Goal: Transaction & Acquisition: Purchase product/service

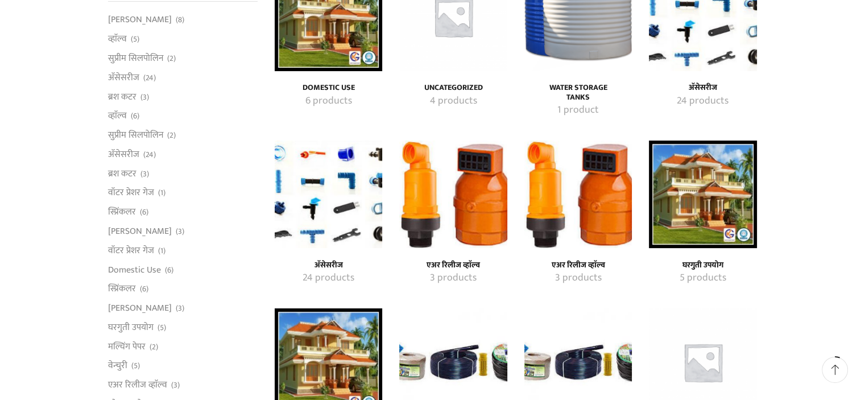
scroll to position [175, 0]
click at [473, 213] on img "Visit product category एअर रिलीज व्हाॅल्व" at bounding box center [453, 195] width 108 height 108
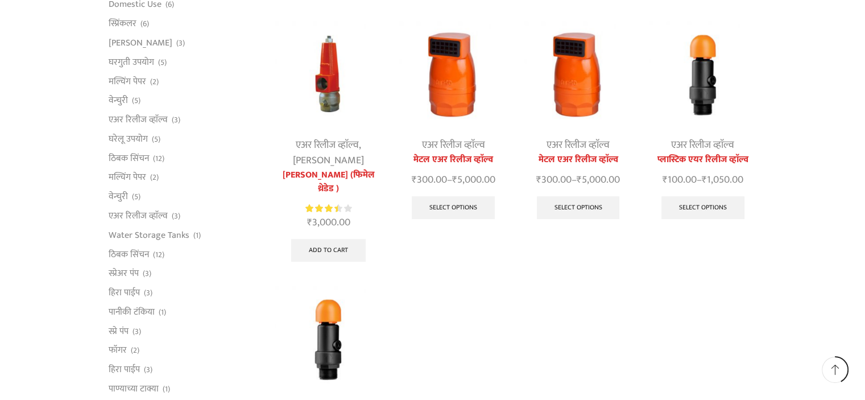
scroll to position [395, 0]
click at [117, 196] on link "वेन्चुरी" at bounding box center [118, 197] width 19 height 19
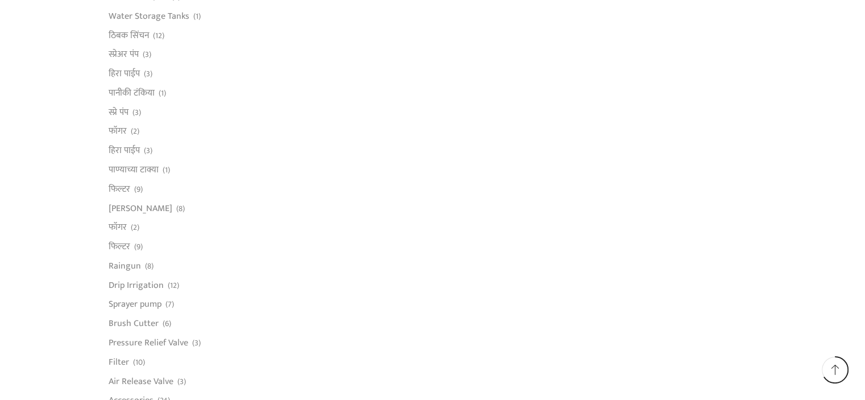
scroll to position [616, 0]
click at [127, 249] on link "फिल्टर" at bounding box center [120, 245] width 22 height 19
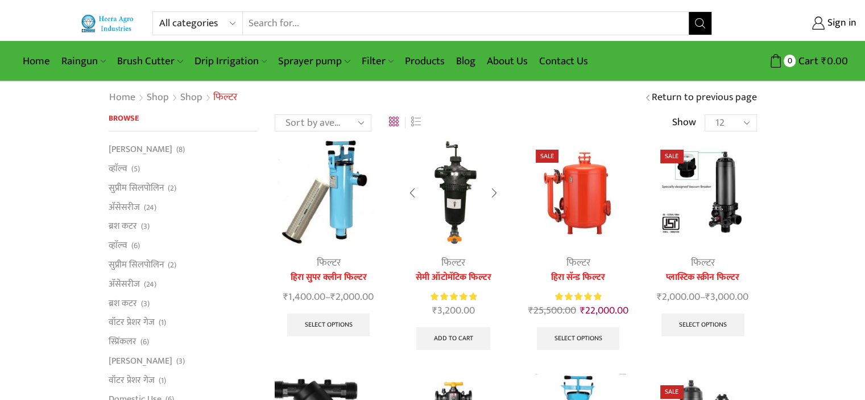
click at [453, 178] on img at bounding box center [453, 192] width 108 height 108
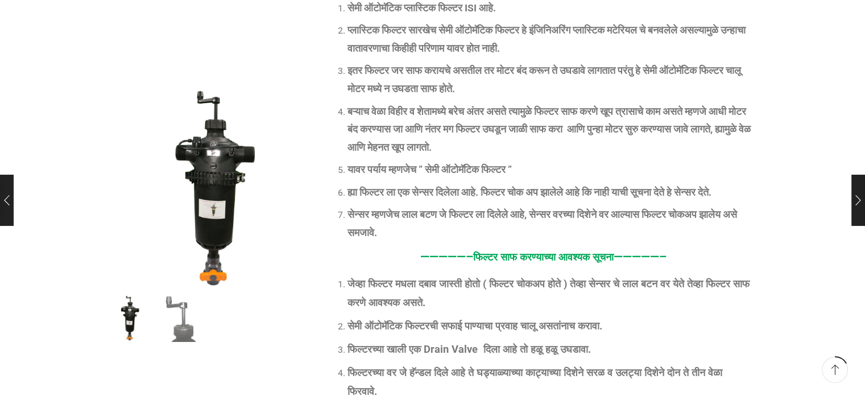
scroll to position [341, 0]
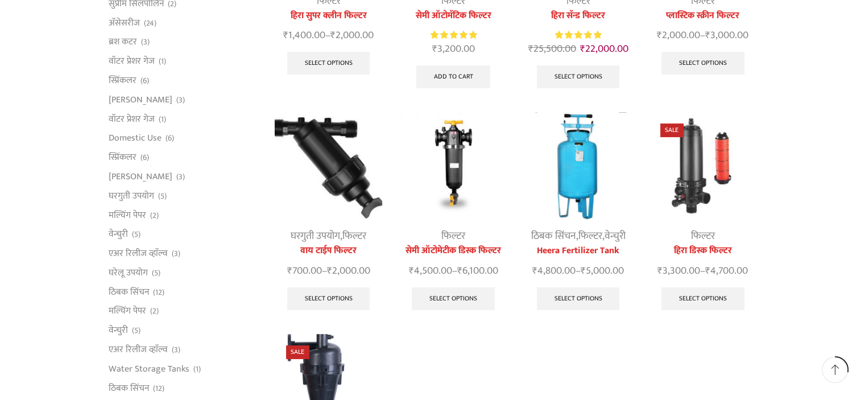
scroll to position [261, 0]
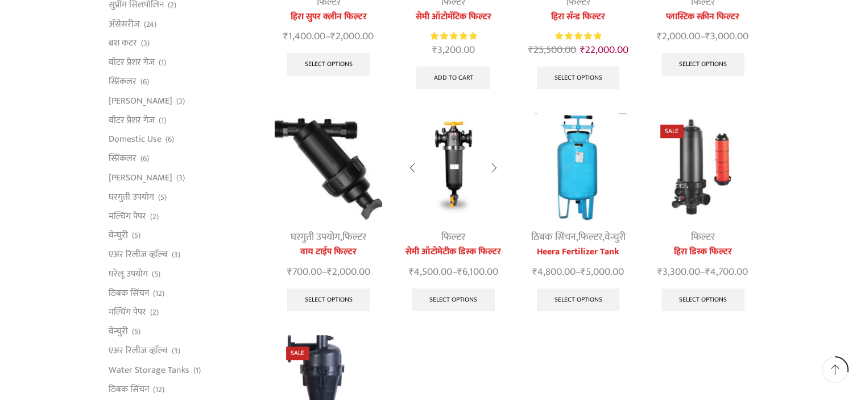
click at [455, 145] on img at bounding box center [453, 167] width 108 height 108
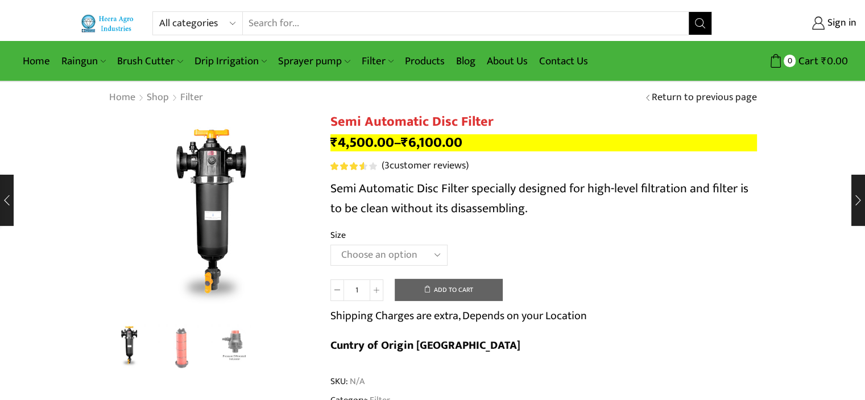
click at [396, 252] on select "Choose an option 2" Disc Filter 2.5" Disc Filter 3" Disc Filter" at bounding box center [389, 255] width 117 height 21
click at [331, 245] on select "Choose an option 2" Disc Filter 2.5" Disc Filter 3" Disc Filter" at bounding box center [389, 255] width 117 height 21
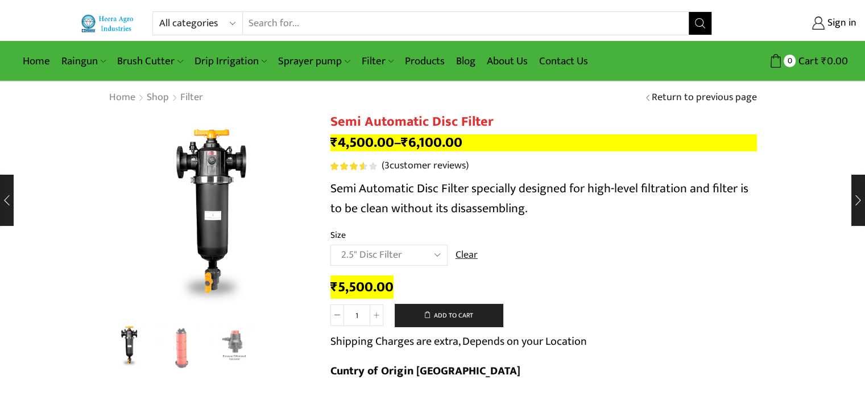
click at [391, 254] on select "Choose an option 2" Disc Filter 2.5" Disc Filter 3" Disc Filter" at bounding box center [389, 255] width 117 height 21
click at [331, 245] on select "Choose an option 2" Disc Filter 2.5" Disc Filter 3" Disc Filter" at bounding box center [389, 255] width 117 height 21
select select "2" Disc Filter"
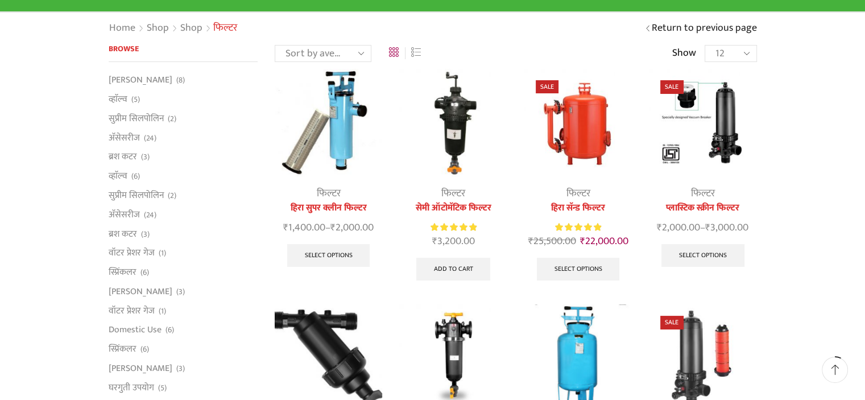
scroll to position [69, 0]
click at [449, 151] on img at bounding box center [453, 123] width 108 height 108
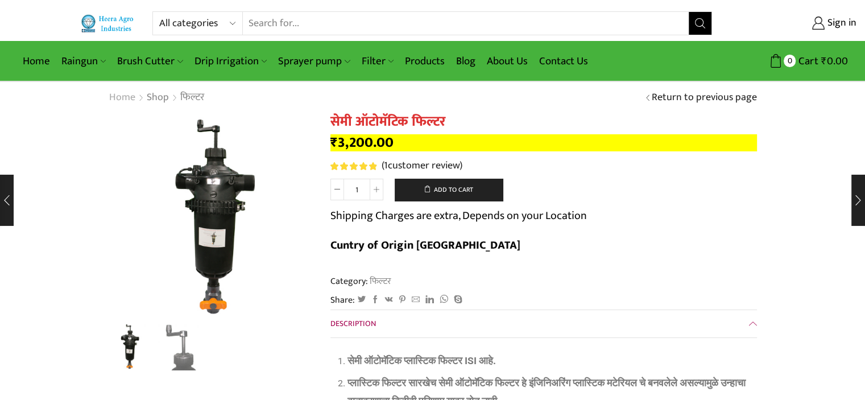
click at [128, 98] on link "Home" at bounding box center [122, 97] width 27 height 15
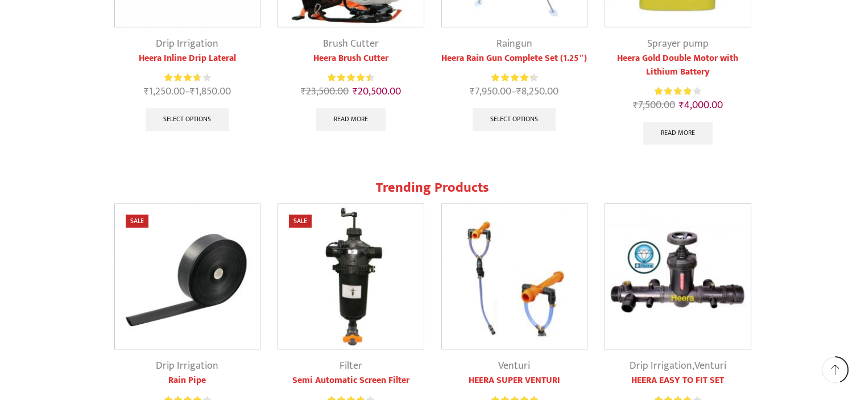
scroll to position [1004, 0]
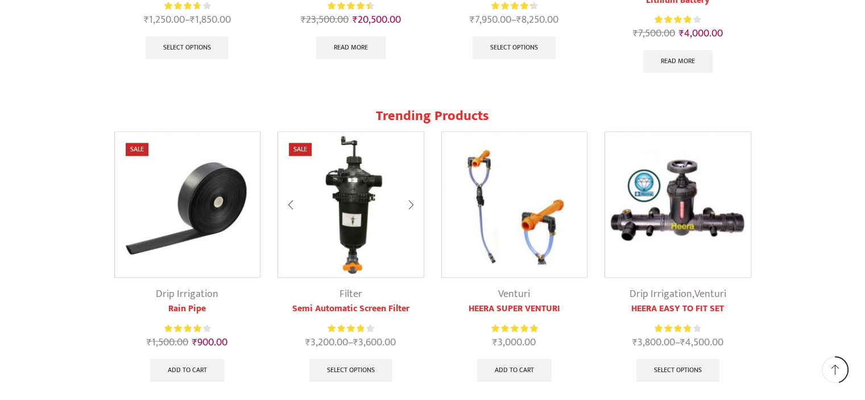
click at [356, 163] on img at bounding box center [351, 205] width 146 height 146
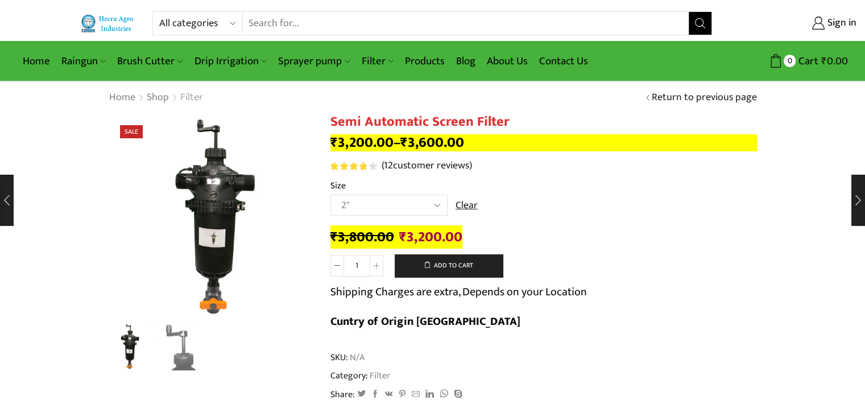
click at [182, 98] on link "Filter" at bounding box center [192, 97] width 24 height 15
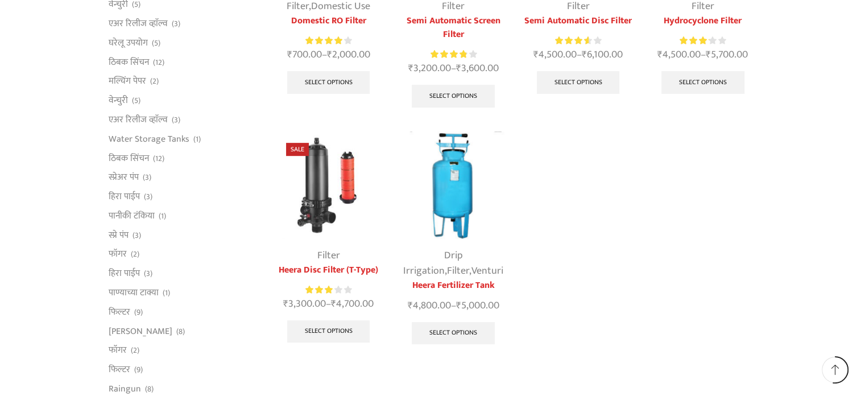
scroll to position [491, 0]
click at [313, 210] on img at bounding box center [329, 186] width 108 height 108
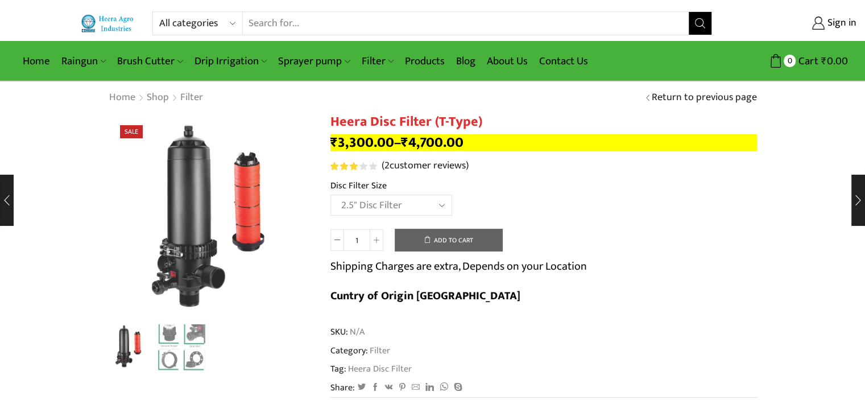
click at [331, 195] on select "Choose an option 2" Disc Filter 2.5" Disc Filter 3" Disc Filter 40m3 3" Disc Fi…" at bounding box center [392, 205] width 122 height 21
select select "2-5-disc-filter"
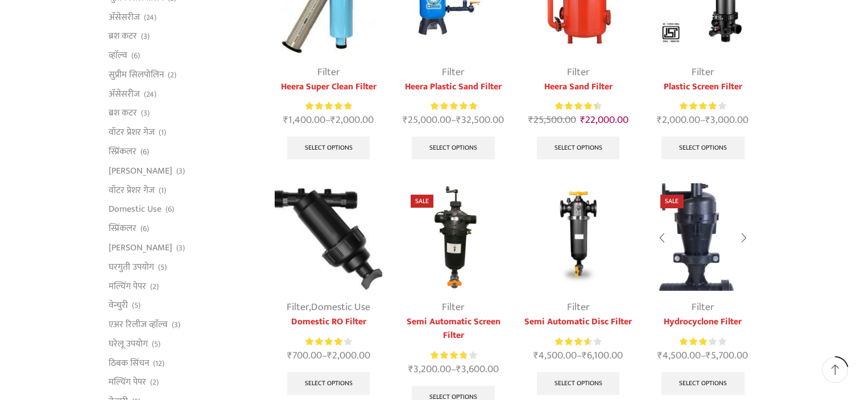
scroll to position [198, 0]
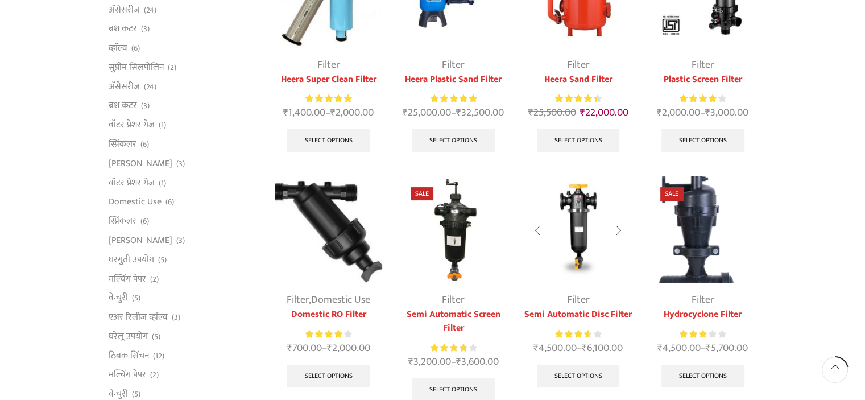
click at [573, 199] on img at bounding box center [579, 230] width 108 height 108
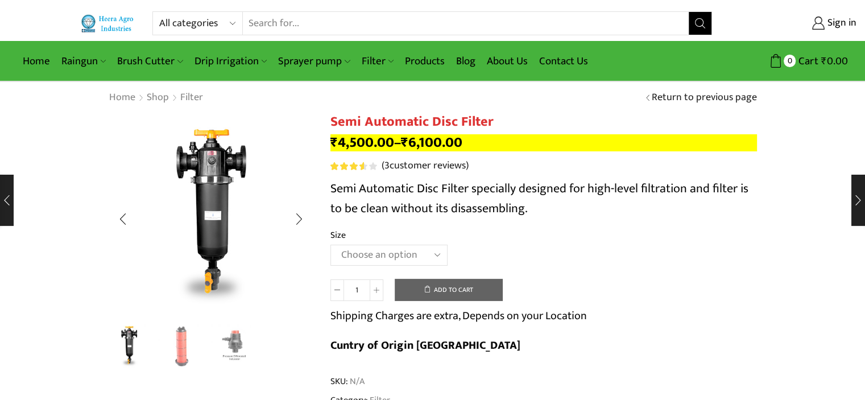
click at [186, 347] on img "2 / 3" at bounding box center [181, 346] width 47 height 47
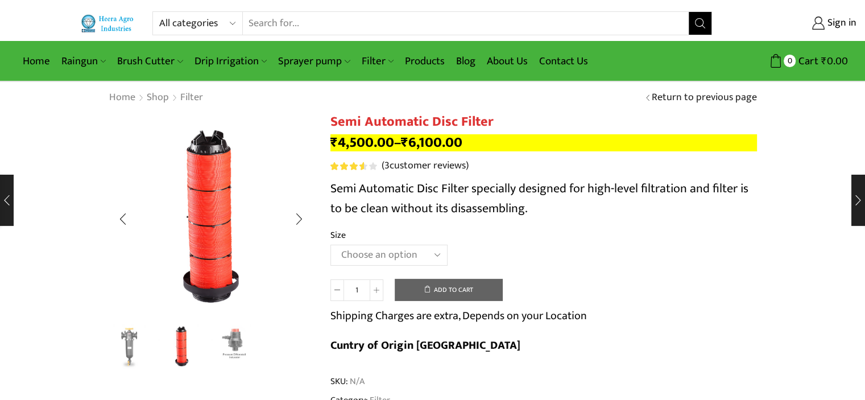
click at [232, 346] on img "3 / 3" at bounding box center [234, 346] width 47 height 47
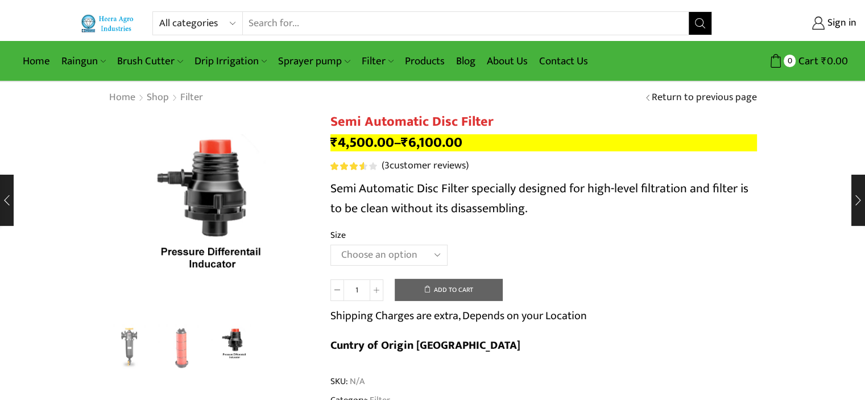
click at [422, 255] on select "Choose an option 2" Disc Filter 2.5" Disc Filter 3" Disc Filter" at bounding box center [389, 255] width 117 height 21
click at [331, 245] on select "Choose an option 2" Disc Filter 2.5" Disc Filter 3" Disc Filter" at bounding box center [389, 255] width 117 height 21
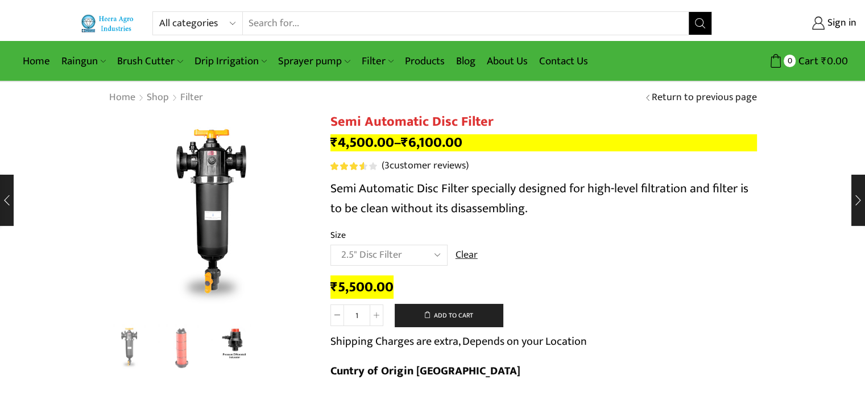
click at [396, 257] on select "Choose an option 2" Disc Filter 2.5" Disc Filter 3" Disc Filter" at bounding box center [389, 255] width 117 height 21
click at [331, 245] on select "Choose an option 2" Disc Filter 2.5" Disc Filter 3" Disc Filter" at bounding box center [389, 255] width 117 height 21
click at [393, 257] on select "Choose an option 2" Disc Filter 2.5" Disc Filter 3" Disc Filter" at bounding box center [389, 255] width 117 height 21
click at [331, 245] on select "Choose an option 2" Disc Filter 2.5" Disc Filter 3" Disc Filter" at bounding box center [389, 255] width 117 height 21
select select "2.5" Disc Filter"
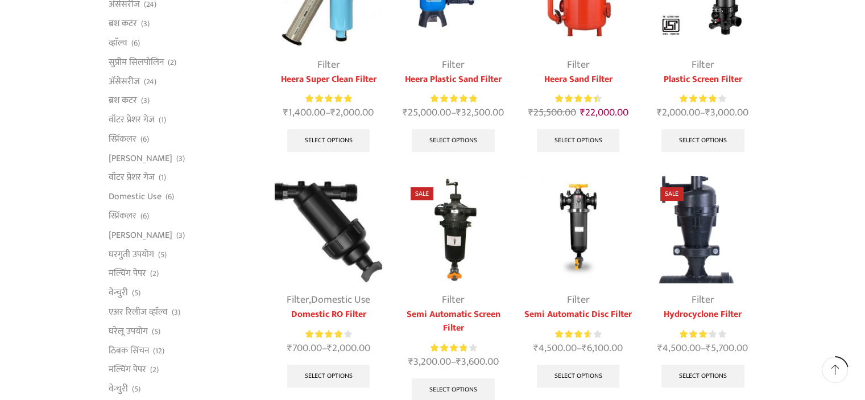
scroll to position [198, 0]
click at [451, 250] on img at bounding box center [453, 230] width 108 height 108
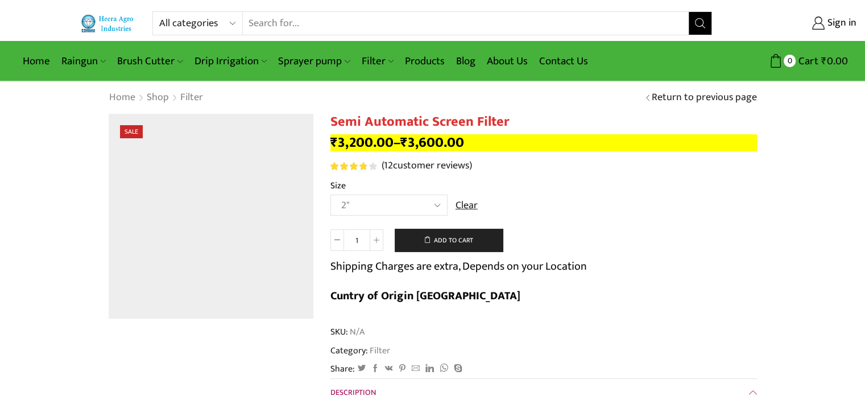
click at [416, 200] on select "Choose an option 2" 2.5" 3"" at bounding box center [389, 205] width 117 height 21
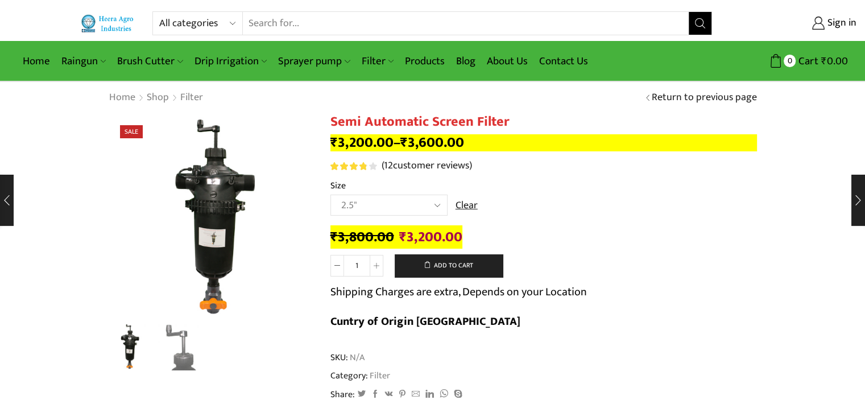
click at [331, 195] on select "Choose an option 2" 2.5" 3"" at bounding box center [389, 205] width 117 height 21
click at [575, 208] on td "Choose an option 2" 2.5" 3" Clear" at bounding box center [544, 210] width 427 height 31
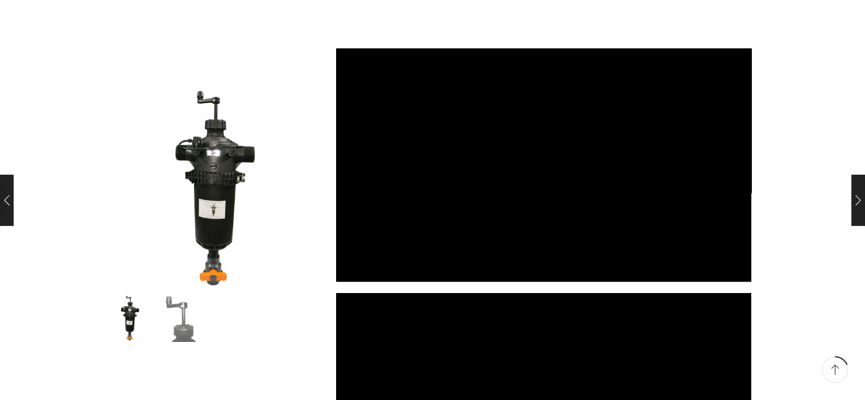
scroll to position [1165, 0]
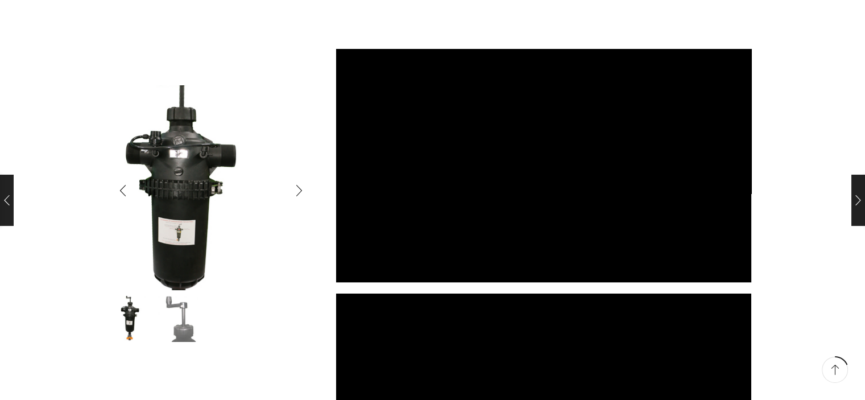
click at [302, 151] on img "1 / 2" at bounding box center [175, 202] width 284 height 284
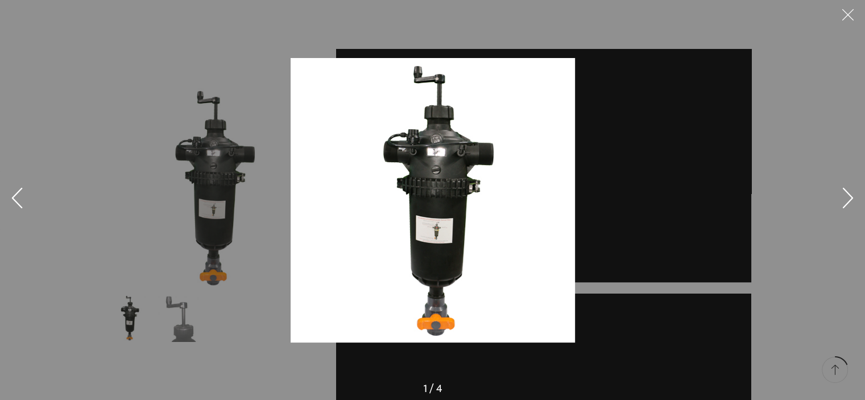
click at [854, 16] on button at bounding box center [848, 17] width 34 height 34
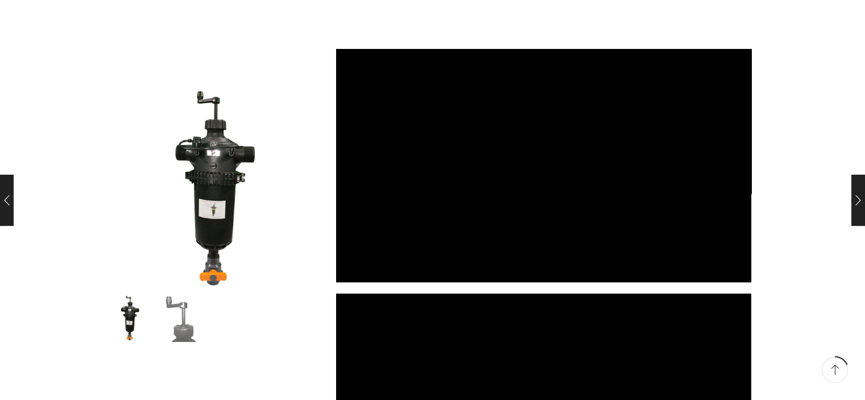
drag, startPoint x: 873, startPoint y: 249, endPoint x: 849, endPoint y: 302, distance: 58.8
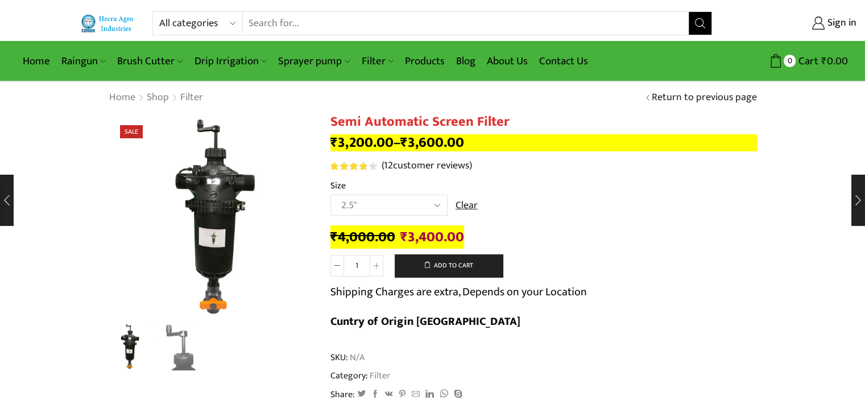
click at [407, 207] on select "Choose an option 2" 2.5" 3"" at bounding box center [389, 205] width 117 height 21
select select "3""
click at [331, 195] on select "Choose an option 2" 2.5" 3"" at bounding box center [389, 205] width 117 height 21
click at [433, 261] on button "Add to cart" at bounding box center [449, 265] width 108 height 23
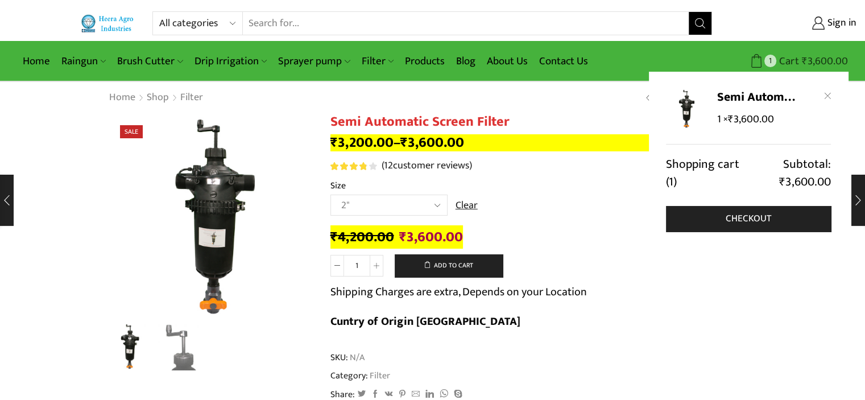
click at [810, 60] on bdi "₹ 3,600.00" at bounding box center [825, 61] width 46 height 18
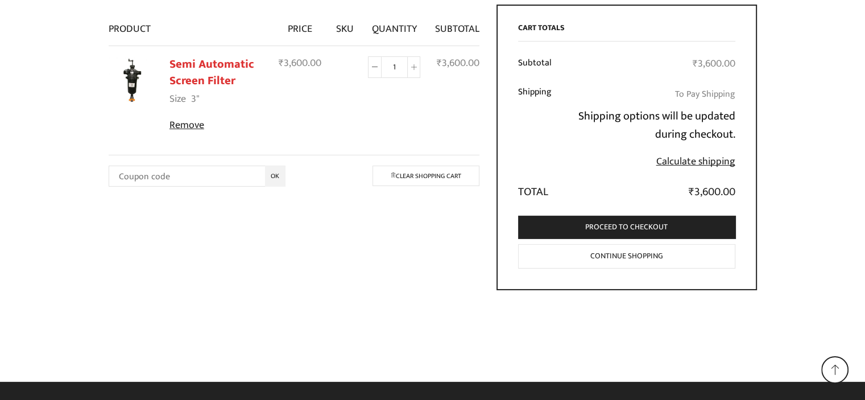
scroll to position [155, 0]
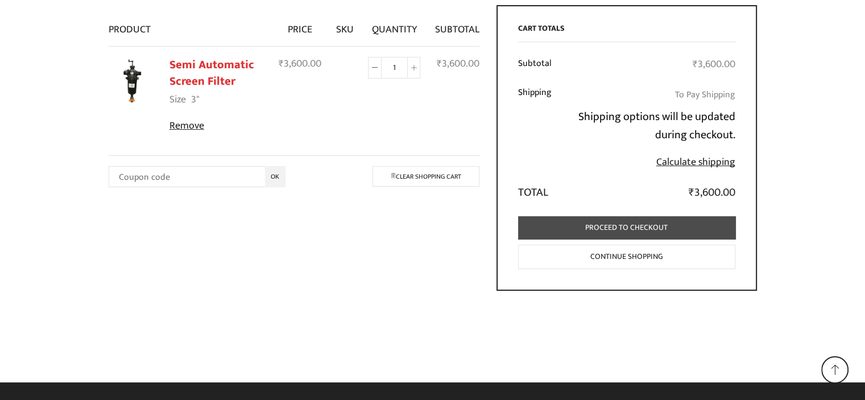
click at [690, 230] on link "Proceed to checkout" at bounding box center [626, 227] width 217 height 23
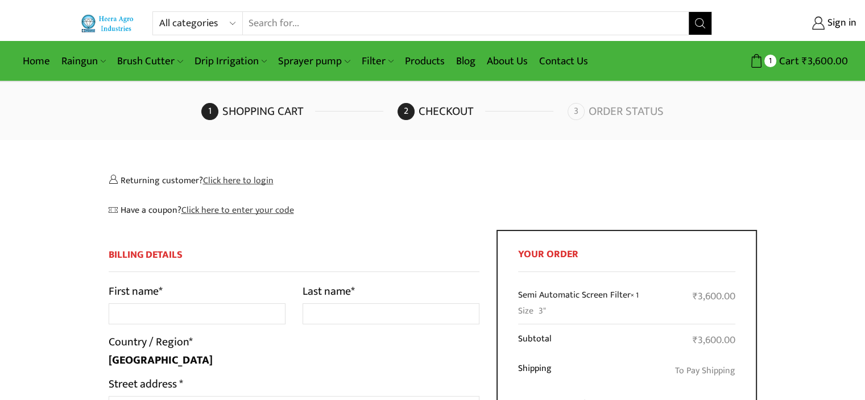
click at [690, 230] on span "Remember Me" at bounding box center [715, 233] width 72 height 19
click at [674, 230] on input "Remember Me" at bounding box center [670, 232] width 7 height 7
checkbox input "true"
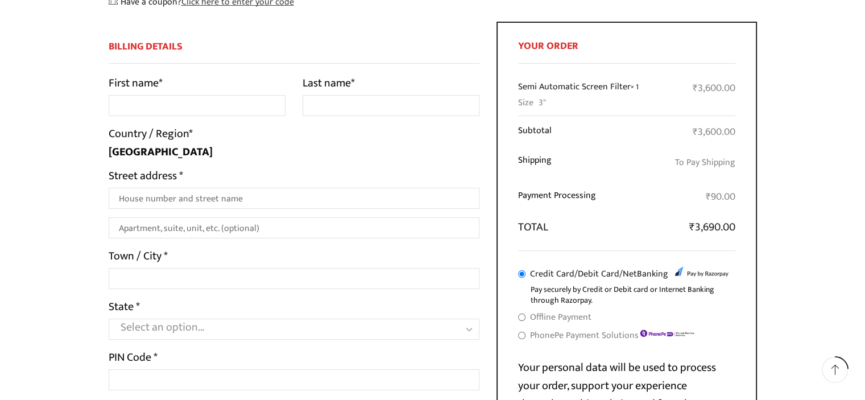
scroll to position [207, 0]
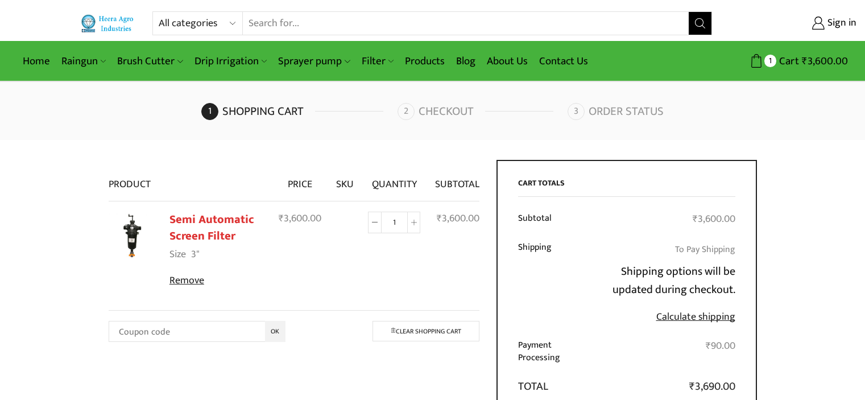
scroll to position [155, 0]
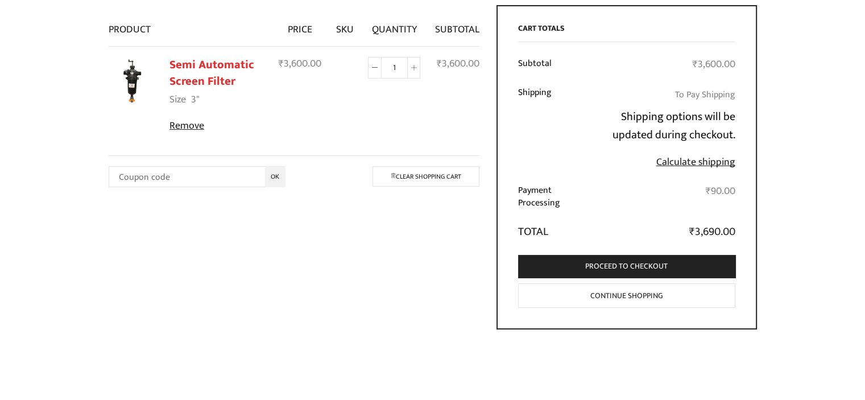
click at [346, 271] on div "Product Price SKU Quantity Subtotal Semi Automatic Screen Filter Size 3" Remove…" at bounding box center [433, 184] width 666 height 358
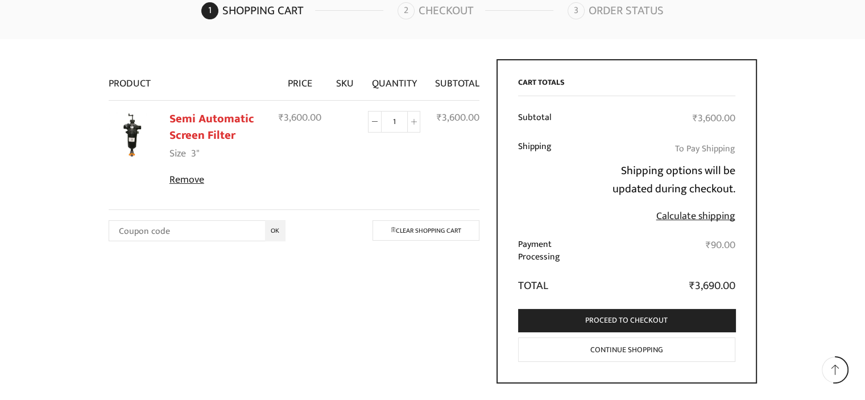
scroll to position [0, 0]
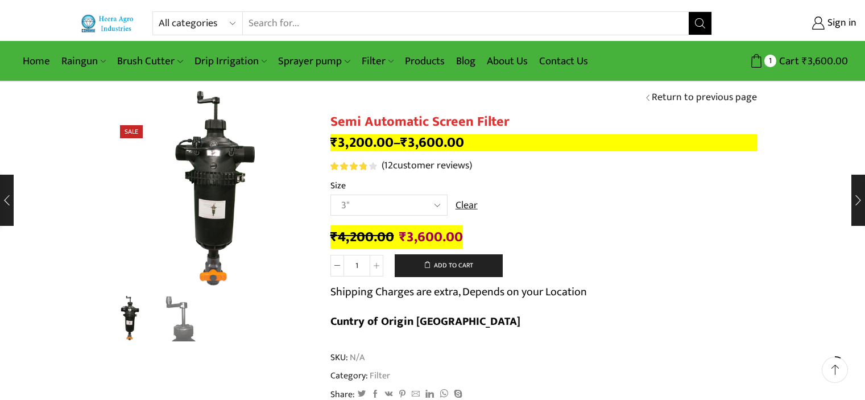
select select "3""
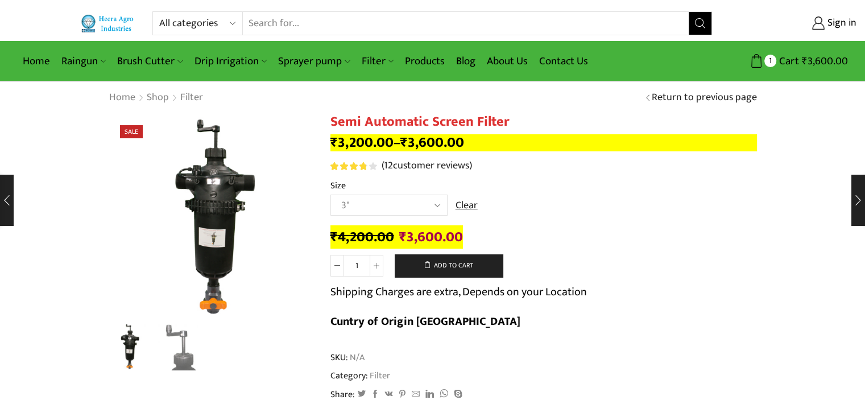
click at [405, 205] on select "Choose an option 2" 2.5" 3"" at bounding box center [389, 205] width 117 height 21
click at [597, 191] on th "Size" at bounding box center [544, 187] width 427 height 16
click at [432, 201] on select "Choose an option 2" 2.5" 3"" at bounding box center [389, 205] width 117 height 21
click at [545, 184] on th "Size" at bounding box center [544, 187] width 427 height 16
click at [457, 201] on link "Clear" at bounding box center [467, 206] width 22 height 15
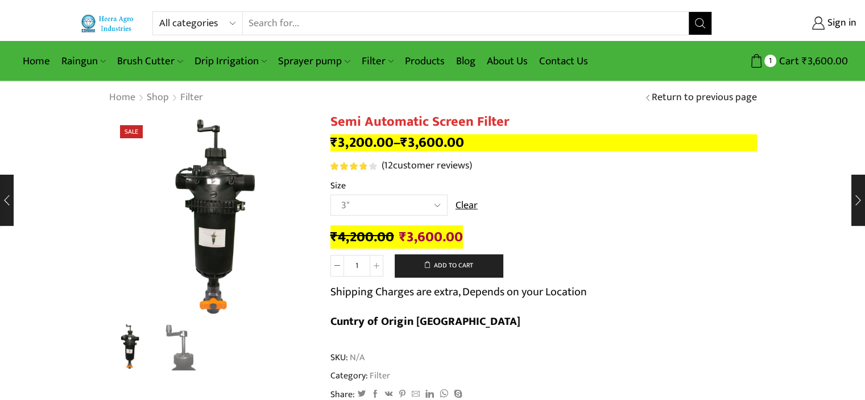
select select
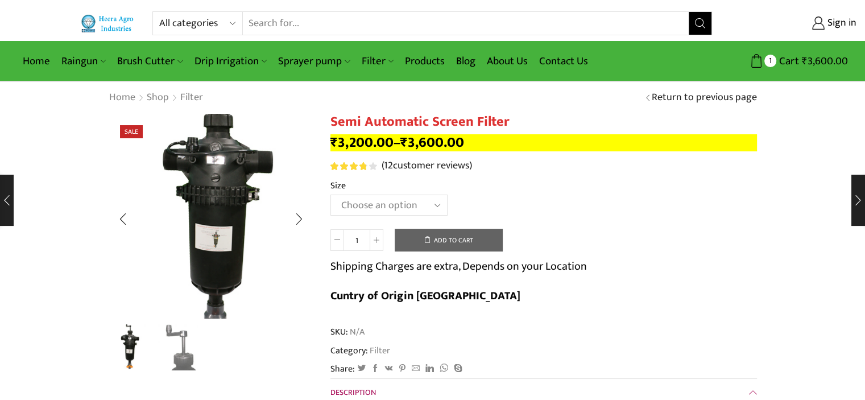
click at [208, 237] on img "1 / 2" at bounding box center [212, 208] width 284 height 284
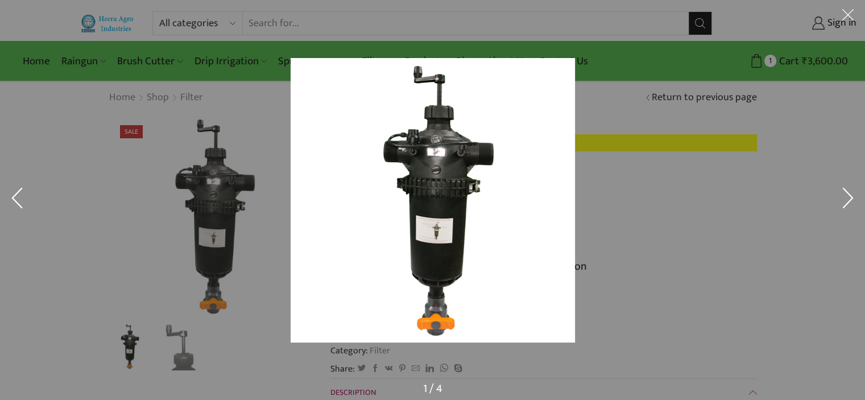
click at [437, 233] on img at bounding box center [433, 200] width 284 height 284
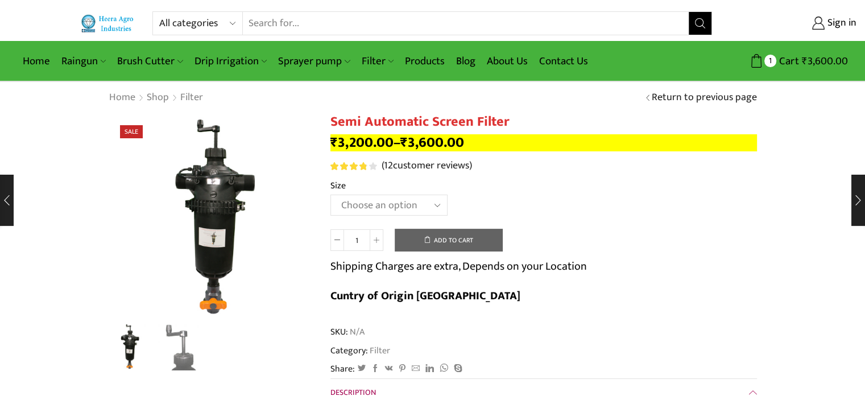
click at [437, 233] on img at bounding box center [433, 200] width 284 height 284
drag, startPoint x: 327, startPoint y: 122, endPoint x: 508, endPoint y: 125, distance: 180.4
click at [508, 125] on h1 "Semi Automatic Screen Filter" at bounding box center [544, 122] width 427 height 16
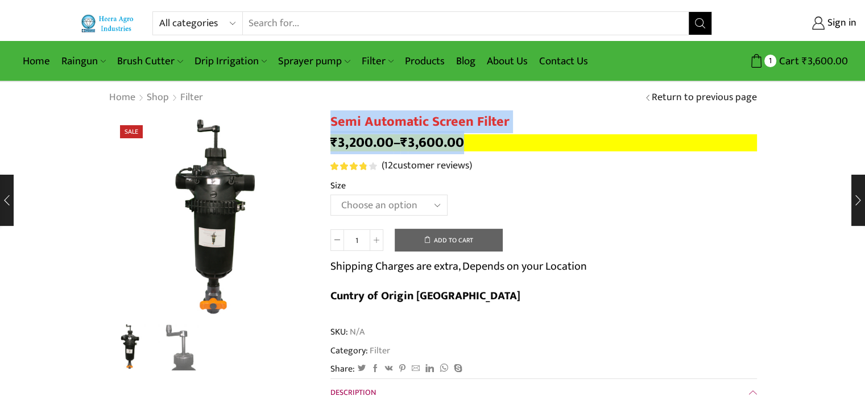
drag, startPoint x: 330, startPoint y: 121, endPoint x: 510, endPoint y: 143, distance: 181.1
click at [365, 118] on h1 "Semi Automatic Screen Filter" at bounding box center [544, 122] width 427 height 16
drag, startPoint x: 330, startPoint y: 120, endPoint x: 506, endPoint y: 123, distance: 175.8
click at [506, 123] on h1 "Semi Automatic Screen Filter" at bounding box center [544, 122] width 427 height 16
